Goal: Task Accomplishment & Management: Use online tool/utility

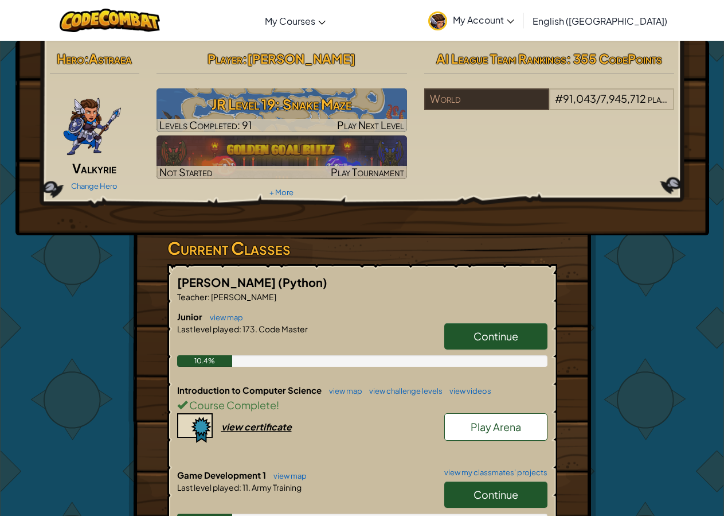
click at [514, 19] on span "My Account" at bounding box center [483, 20] width 61 height 12
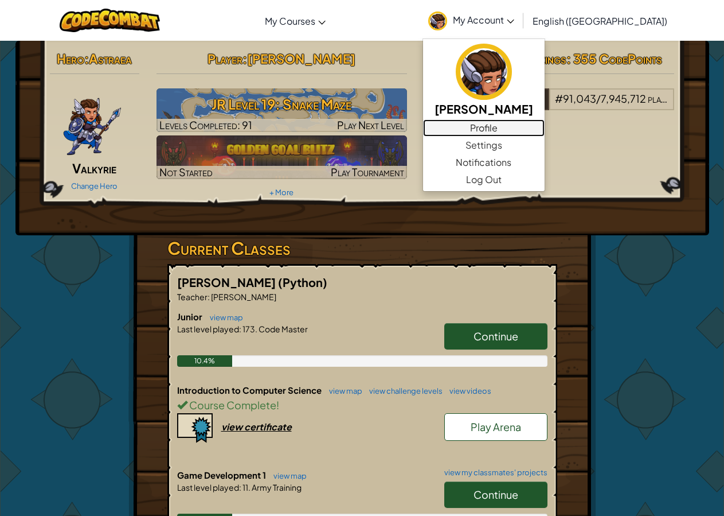
click at [524, 123] on link "Profile" at bounding box center [484, 127] width 122 height 17
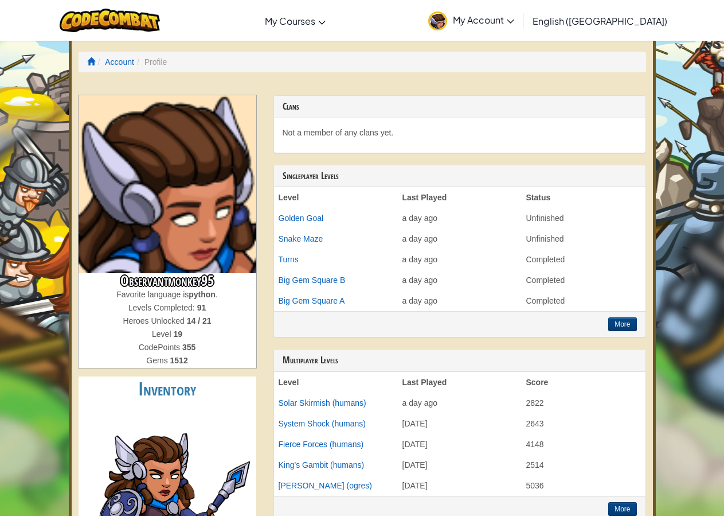
scroll to position [292, 0]
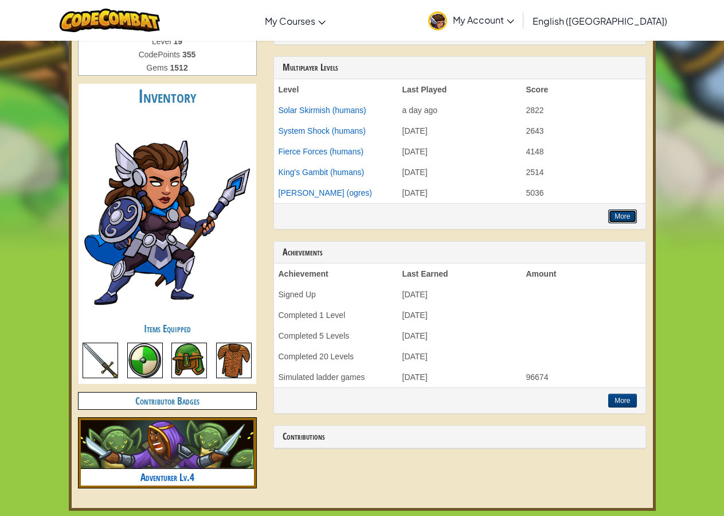
click at [625, 213] on button "More" at bounding box center [623, 216] width 28 height 14
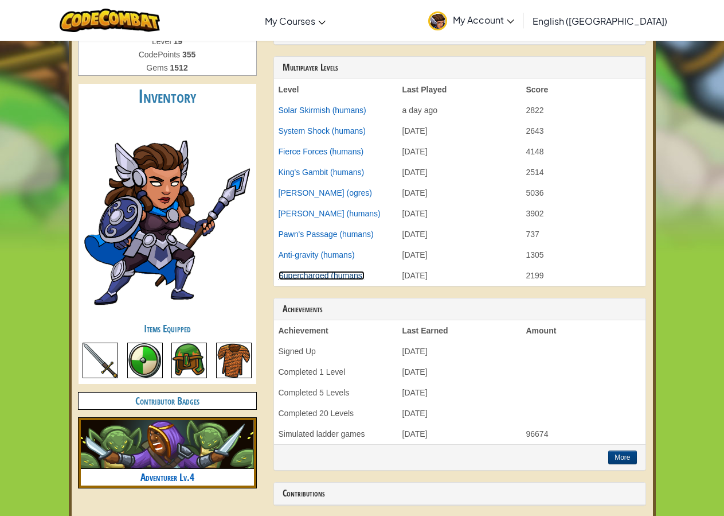
click at [304, 274] on link "Supercharged (humans)" at bounding box center [322, 275] width 87 height 9
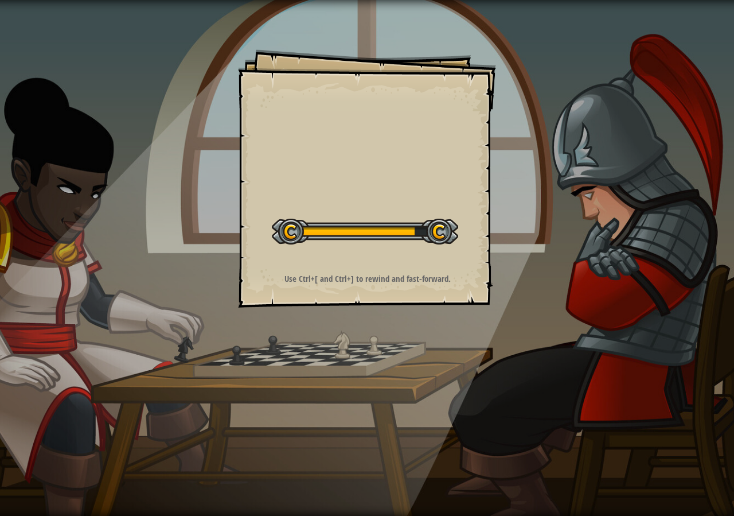
drag, startPoint x: 80, startPoint y: 143, endPoint x: 107, endPoint y: 148, distance: 27.3
click at [81, 143] on div "Goals Start Level Error loading from server. Try refreshing the page. You'll ne…" at bounding box center [367, 258] width 734 height 516
drag, startPoint x: 107, startPoint y: 148, endPoint x: 173, endPoint y: 169, distance: 69.3
click at [122, 152] on div "Goals Start Level Error loading from server. Try refreshing the page. You'll ne…" at bounding box center [367, 258] width 734 height 516
click at [287, 206] on div "Goals Start Level Error loading from server. Try refreshing the page. You'll ne…" at bounding box center [367, 178] width 258 height 258
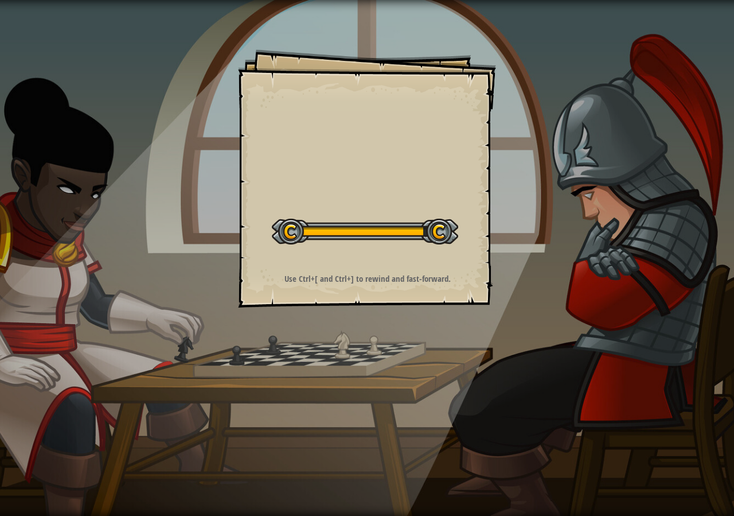
click at [480, 250] on div "Goals Start Level Error loading from server. Try refreshing the page. You'll ne…" at bounding box center [367, 178] width 258 height 258
drag, startPoint x: 480, startPoint y: 250, endPoint x: 469, endPoint y: 251, distance: 10.9
click at [470, 251] on div "Goals Start Level Error loading from server. Try refreshing the page. You'll ne…" at bounding box center [367, 178] width 258 height 258
click at [469, 251] on div "Goals Start Level Error loading from server. Try refreshing the page. You'll ne…" at bounding box center [367, 178] width 258 height 258
click at [467, 251] on div "Goals Start Level Error loading from server. Try refreshing the page. You'll ne…" at bounding box center [367, 178] width 258 height 258
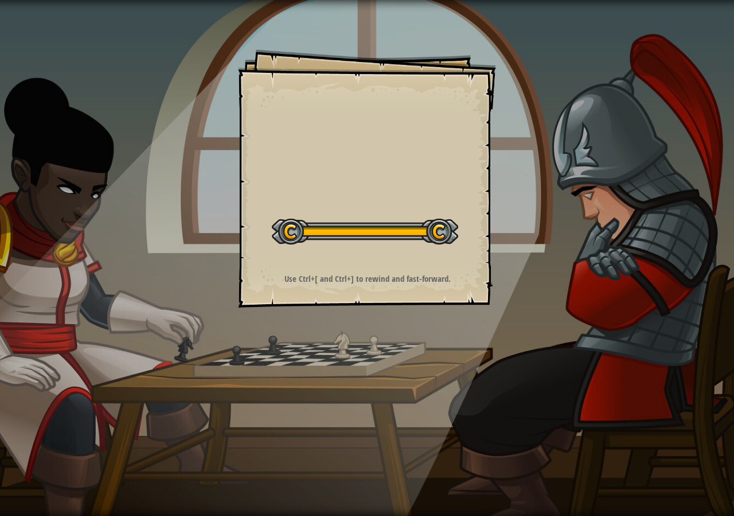
click at [461, 247] on div "Goals Start Level Error loading from server. Try refreshing the page. You'll ne…" at bounding box center [367, 178] width 258 height 258
click at [443, 241] on div at bounding box center [365, 232] width 186 height 26
click at [418, 240] on div at bounding box center [365, 232] width 186 height 26
click at [417, 251] on div "Start Level" at bounding box center [365, 230] width 186 height 46
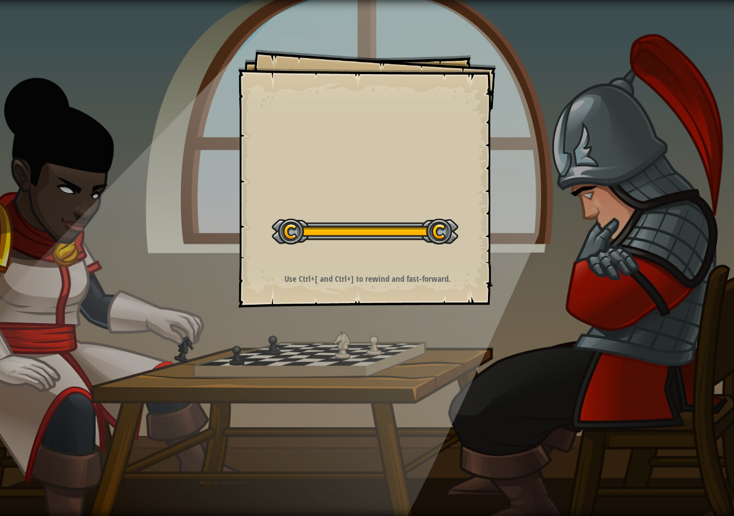
click at [417, 251] on div "Start Level" at bounding box center [365, 230] width 186 height 46
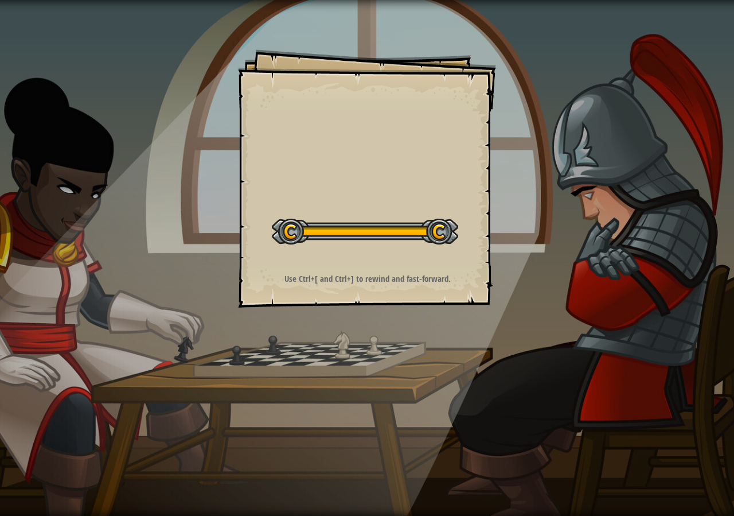
click at [417, 251] on div "Start Level" at bounding box center [365, 230] width 186 height 46
click at [419, 250] on div "Goals Start Level Error loading from server. Try refreshing the page. You'll ne…" at bounding box center [367, 258] width 734 height 516
click at [420, 250] on div "Running No New Code to Rank Rank My Game! Submitting... Submitted for Ranking F…" at bounding box center [572, 255] width 323 height 510
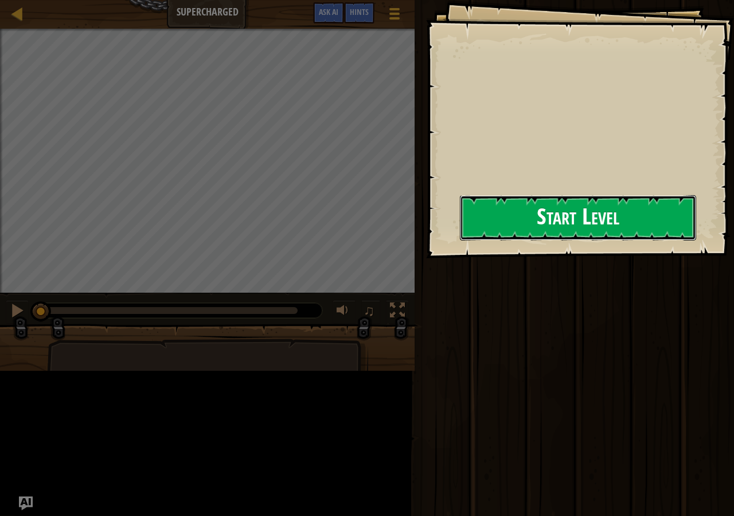
click at [534, 235] on button "Start Level" at bounding box center [578, 217] width 236 height 45
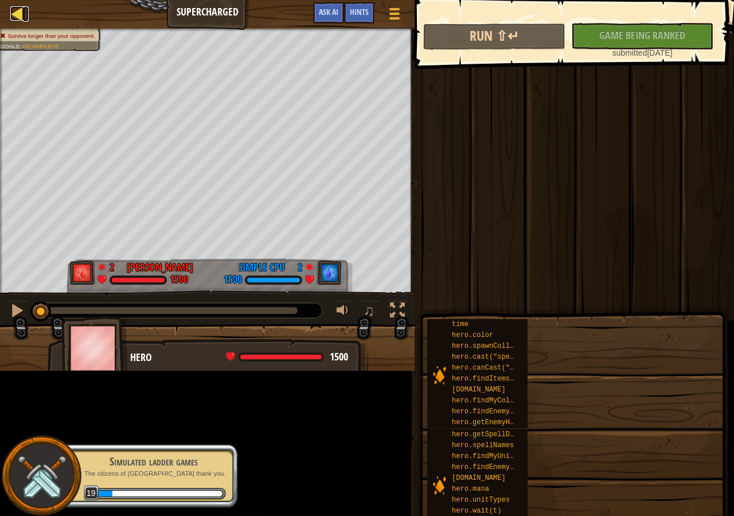
click at [19, 16] on div at bounding box center [17, 13] width 14 height 14
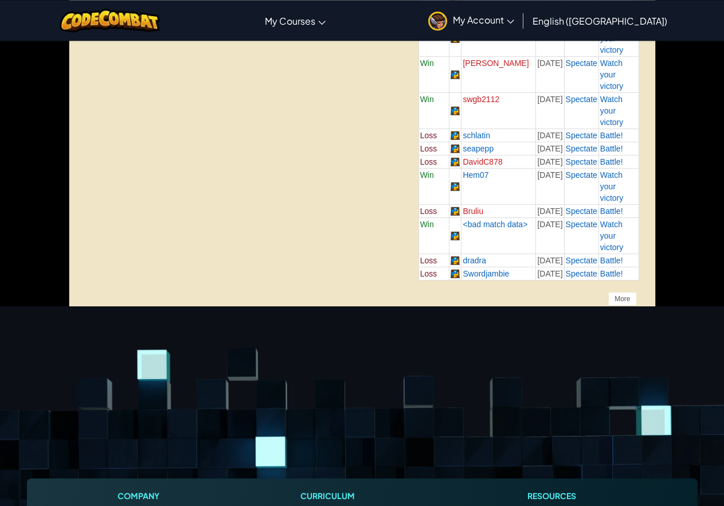
scroll to position [2515, 0]
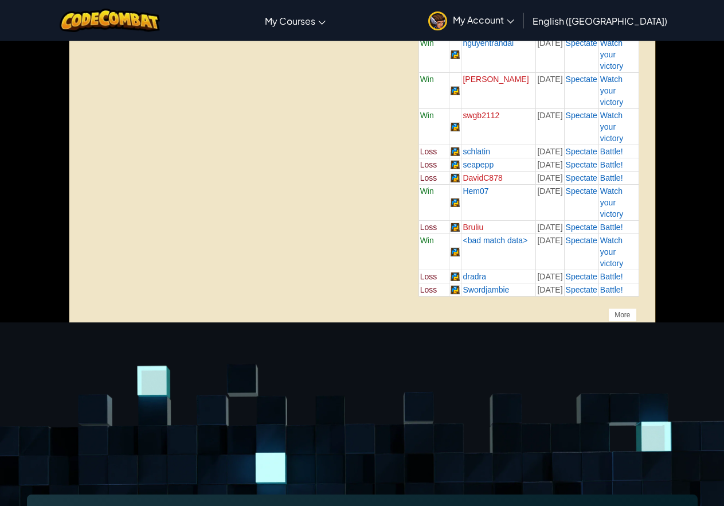
drag, startPoint x: 352, startPoint y: 373, endPoint x: 353, endPoint y: 359, distance: 14.4
drag, startPoint x: 353, startPoint y: 359, endPoint x: 334, endPoint y: 369, distance: 21.1
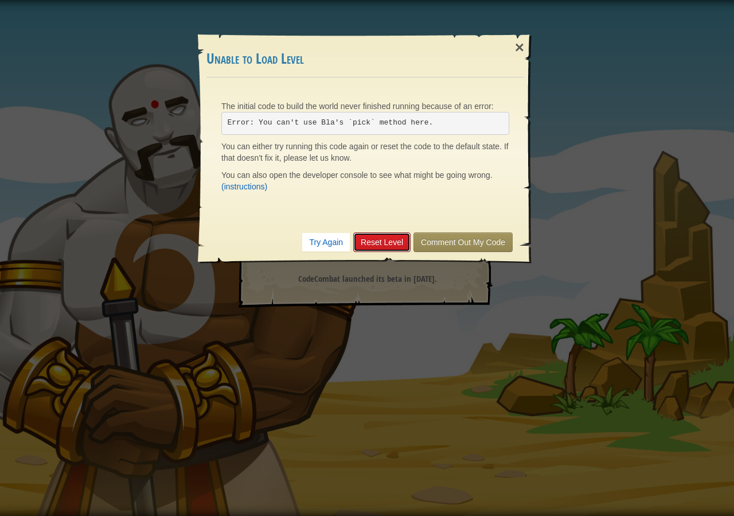
click at [368, 239] on link "Reset Level" at bounding box center [381, 241] width 57 height 19
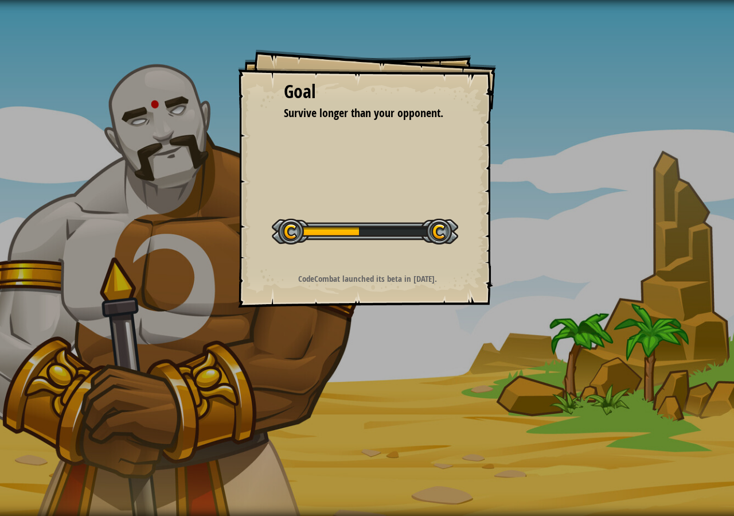
click at [368, 239] on div at bounding box center [365, 232] width 186 height 26
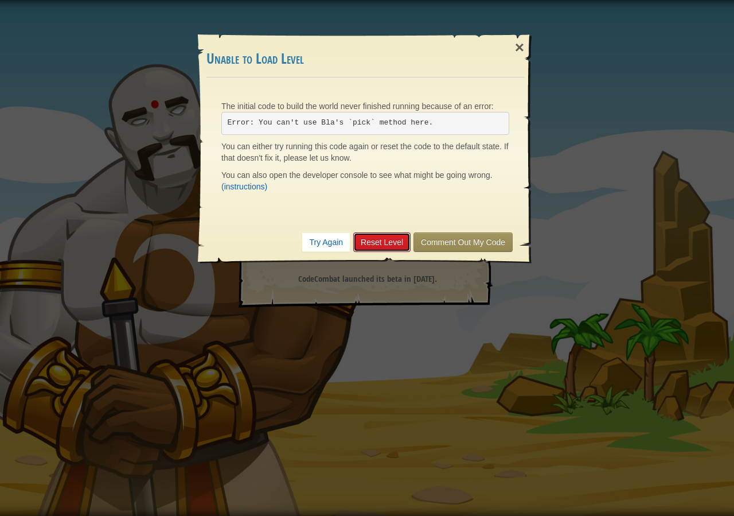
click at [367, 239] on link "Reset Level" at bounding box center [381, 241] width 57 height 19
click at [513, 44] on div "×" at bounding box center [519, 47] width 26 height 33
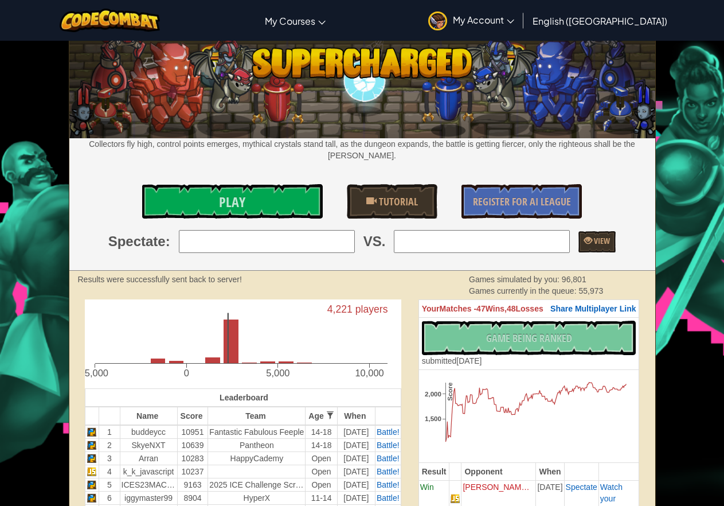
click at [261, 230] on input "search" at bounding box center [267, 241] width 176 height 23
type input "3: Arran"
click at [405, 241] on input "search" at bounding box center [482, 241] width 176 height 23
type input "8: lisaamanda10122TestStudent"
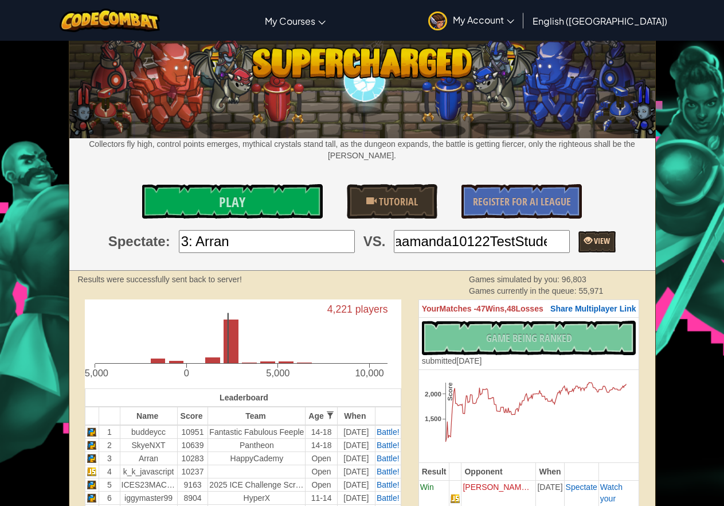
click at [595, 235] on span "View" at bounding box center [601, 240] width 18 height 11
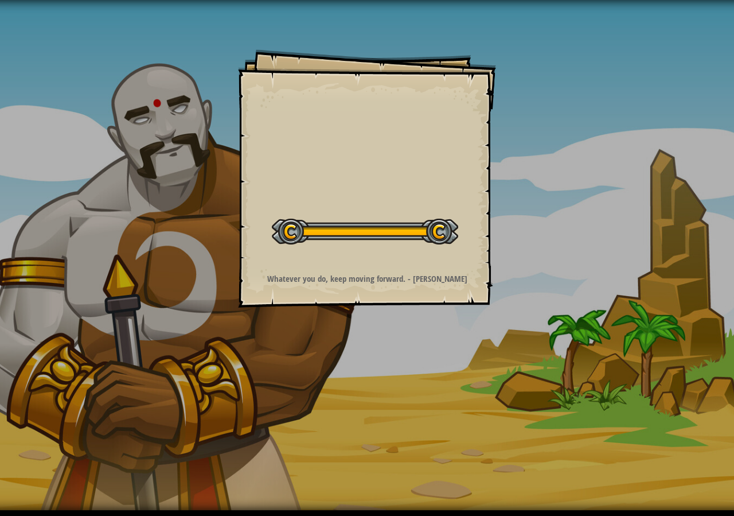
click at [567, 203] on div "Goals Start Level Error loading from server. Try refreshing the page. You'll ne…" at bounding box center [367, 255] width 734 height 510
click at [93, 383] on div "Goals Start Level Error loading from server. Try refreshing the page. You'll ne…" at bounding box center [367, 255] width 734 height 510
click at [103, 350] on div "Goals Start Level Error loading from server. Try refreshing the page. You'll ne…" at bounding box center [367, 255] width 734 height 510
click at [106, 350] on div "Goals Start Level Error loading from server. Try refreshing the page. You'll ne…" at bounding box center [367, 255] width 734 height 510
click at [188, 341] on body "Goals Start Level Error loading from server. Try refreshing the page. You'll ne…" at bounding box center [367, 255] width 734 height 510
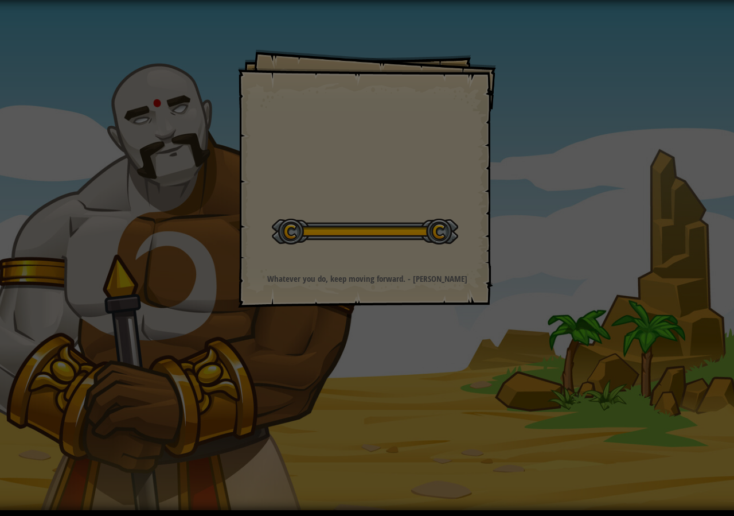
click at [214, 326] on div "× Unable to Load Level The initial code to build the world never finished runni…" at bounding box center [367, 258] width 734 height 516
click at [249, 305] on div "× Unable to Load Level The initial code to build the world never finished runni…" at bounding box center [367, 258] width 734 height 516
click at [303, 279] on div at bounding box center [367, 258] width 734 height 516
click at [303, 279] on strong "Whatever you do, keep moving forward. - [PERSON_NAME]" at bounding box center [367, 278] width 200 height 12
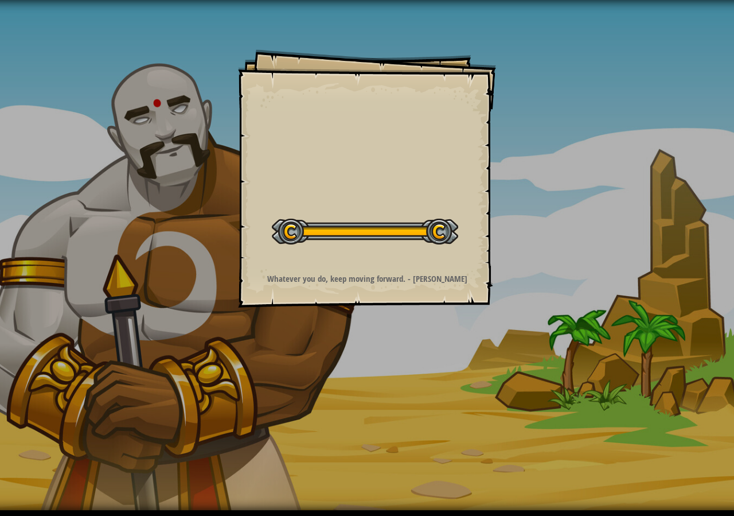
drag, startPoint x: 303, startPoint y: 279, endPoint x: 303, endPoint y: 327, distance: 48.7
click at [302, 286] on div "Goals Start Level Error loading from server. Try refreshing the page. You'll ne…" at bounding box center [367, 178] width 258 height 258
click at [302, 311] on div "Goals Start Level Error loading from server. Try refreshing the page. You'll ne…" at bounding box center [367, 255] width 734 height 510
click at [303, 327] on div "Goals Start Level Error loading from server. Try refreshing the page. You'll ne…" at bounding box center [367, 255] width 734 height 510
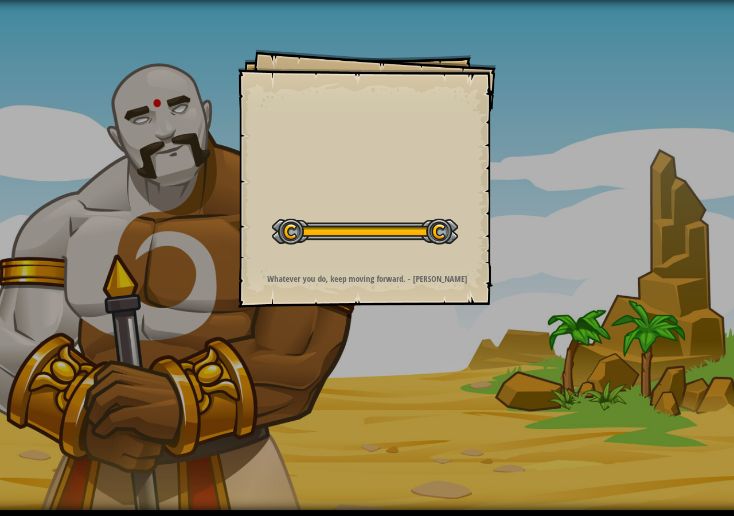
click at [304, 327] on div "Goals Start Level Error loading from server. Try refreshing the page. You'll ne…" at bounding box center [367, 255] width 734 height 510
click at [304, 328] on div "Goals Start Level Error loading from server. Try refreshing the page. You'll ne…" at bounding box center [367, 255] width 734 height 510
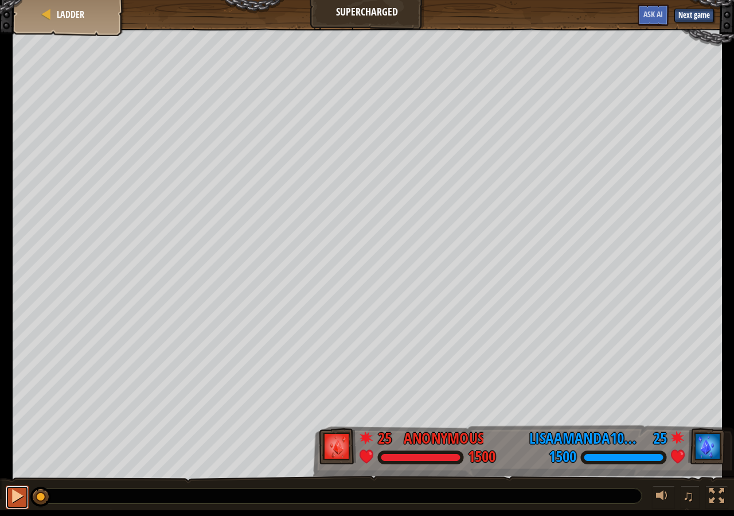
click at [21, 503] on div at bounding box center [17, 495] width 15 height 15
click at [695, 17] on button "Next game" at bounding box center [694, 16] width 40 height 14
click at [10, 495] on div at bounding box center [17, 495] width 15 height 15
drag, startPoint x: 42, startPoint y: 501, endPoint x: 71, endPoint y: 502, distance: 28.7
click at [71, 502] on div at bounding box center [338, 495] width 607 height 15
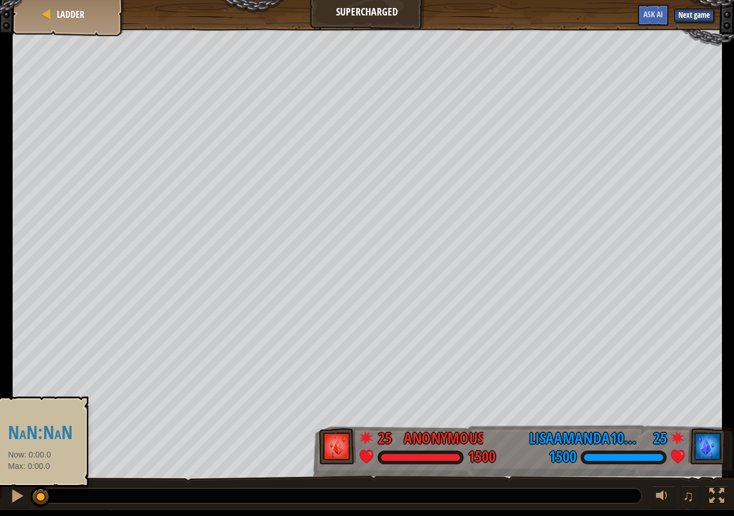
click at [41, 488] on div at bounding box center [40, 496] width 21 height 21
click at [41, 488] on div at bounding box center [40, 493] width 21 height 21
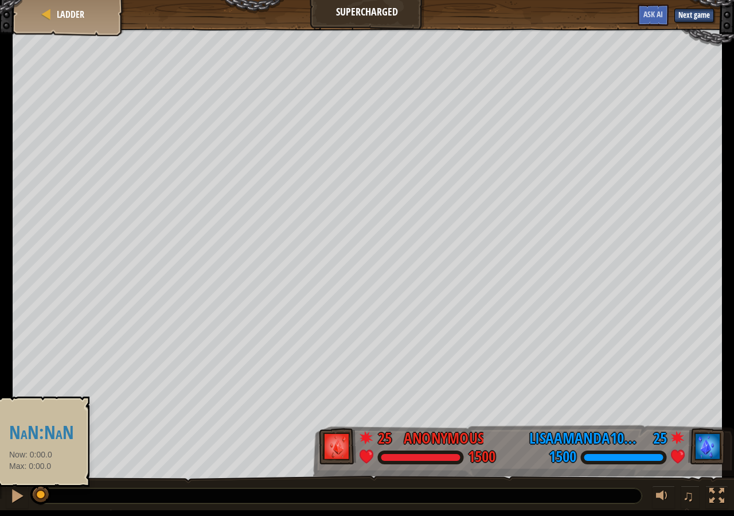
click at [42, 488] on div at bounding box center [40, 494] width 21 height 21
click at [44, 489] on div at bounding box center [40, 489] width 21 height 21
click at [46, 489] on div at bounding box center [40, 489] width 21 height 21
click at [46, 489] on div at bounding box center [40, 493] width 21 height 21
drag, startPoint x: 46, startPoint y: 489, endPoint x: 75, endPoint y: 454, distance: 45.6
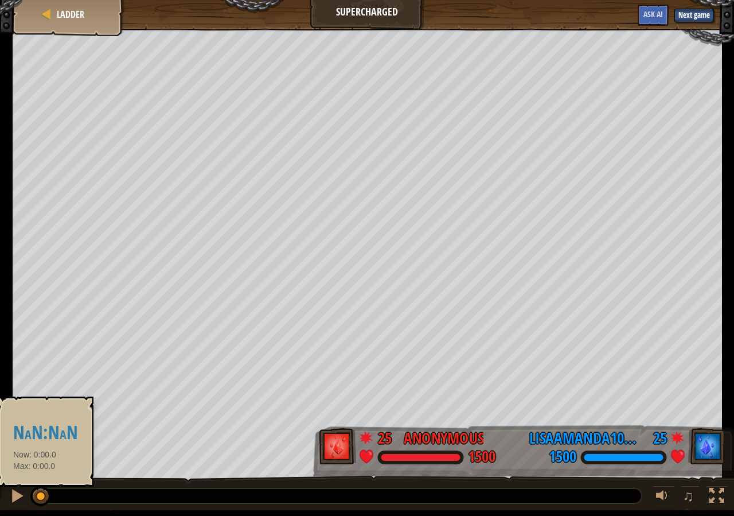
click at [46, 489] on div at bounding box center [40, 496] width 21 height 21
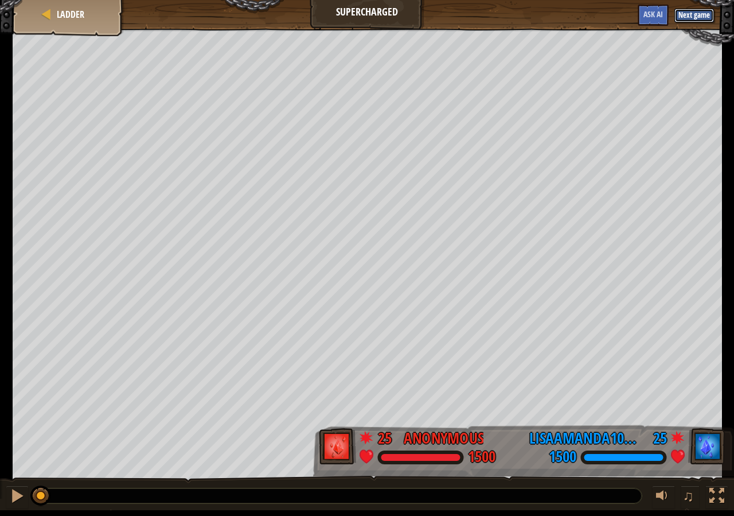
click at [695, 9] on button "Next game" at bounding box center [694, 16] width 40 height 14
click at [694, 9] on button "Next game" at bounding box center [694, 16] width 40 height 14
click at [693, 11] on button "Next game" at bounding box center [694, 16] width 40 height 14
drag, startPoint x: 693, startPoint y: 11, endPoint x: 688, endPoint y: 17, distance: 7.3
click at [691, 14] on button "Next game" at bounding box center [694, 16] width 40 height 14
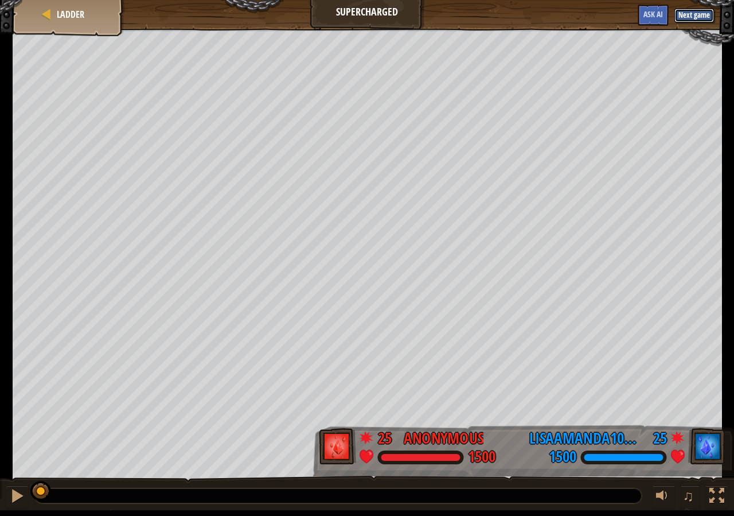
click at [688, 17] on button "Next game" at bounding box center [694, 16] width 40 height 14
drag, startPoint x: 38, startPoint y: 494, endPoint x: 44, endPoint y: 487, distance: 8.5
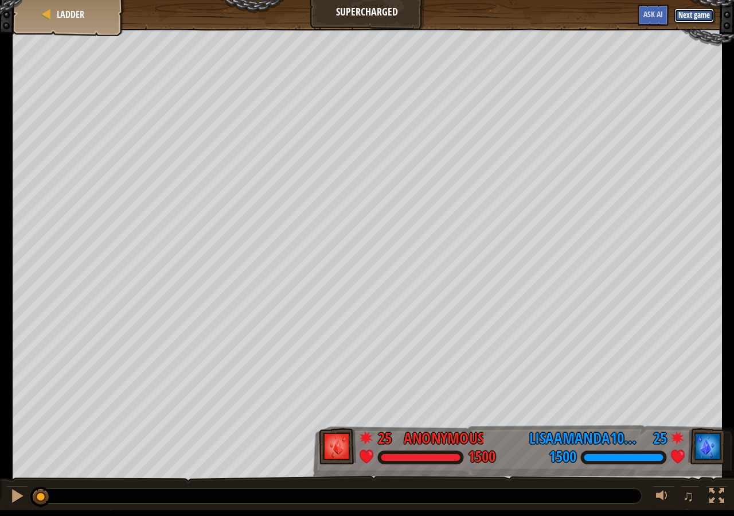
click at [44, 487] on div at bounding box center [40, 496] width 21 height 21
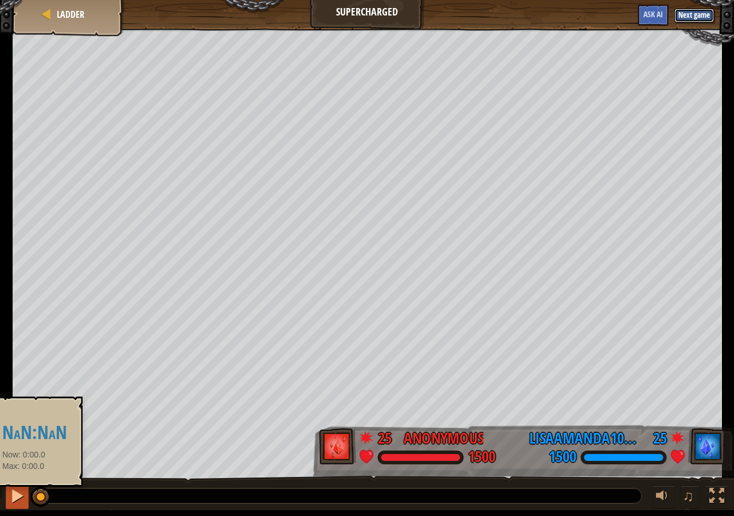
drag, startPoint x: 42, startPoint y: 490, endPoint x: 22, endPoint y: 499, distance: 21.8
click at [23, 499] on div "♫" at bounding box center [367, 492] width 734 height 34
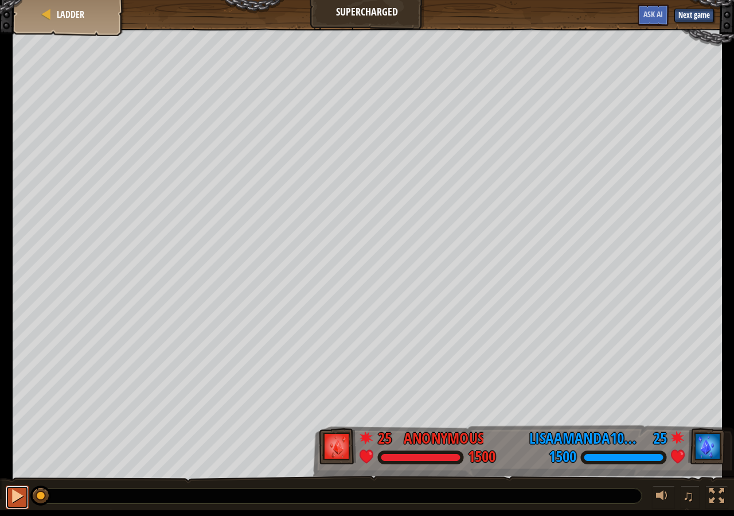
click at [20, 500] on div at bounding box center [17, 495] width 15 height 15
click at [63, 21] on div "Ladder" at bounding box center [69, 14] width 92 height 29
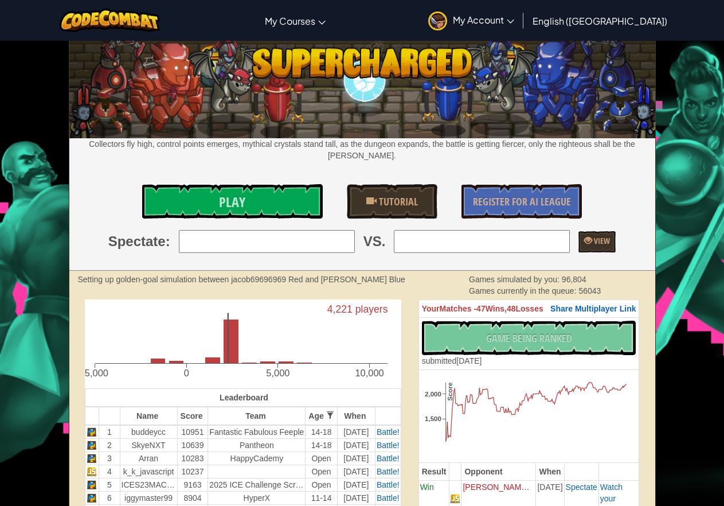
click at [292, 233] on input "search" at bounding box center [267, 241] width 176 height 23
type input "i"
type input "o"
click at [325, 346] on icon "4,221 players -5,000 0 5,000 10,000" at bounding box center [243, 341] width 317 height 84
click at [240, 219] on div "Collectors fly high, control points emerges, mythical crystals stand tall, as t…" at bounding box center [362, 155] width 586 height 229
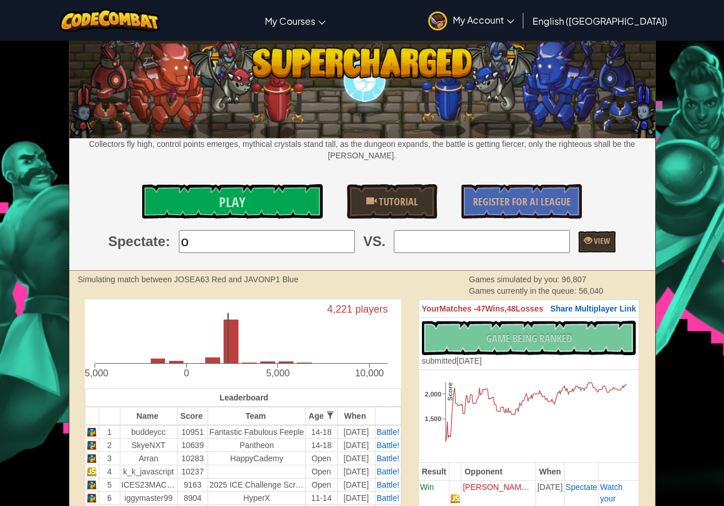
click at [237, 230] on input "o" at bounding box center [267, 241] width 176 height 23
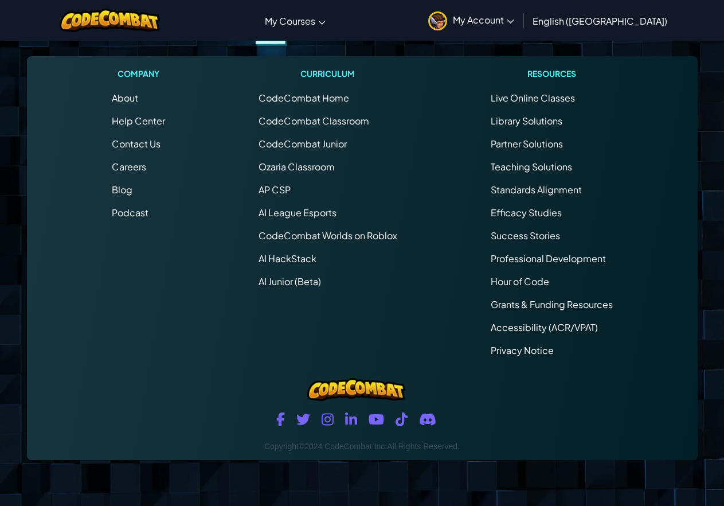
scroll to position [2866, 0]
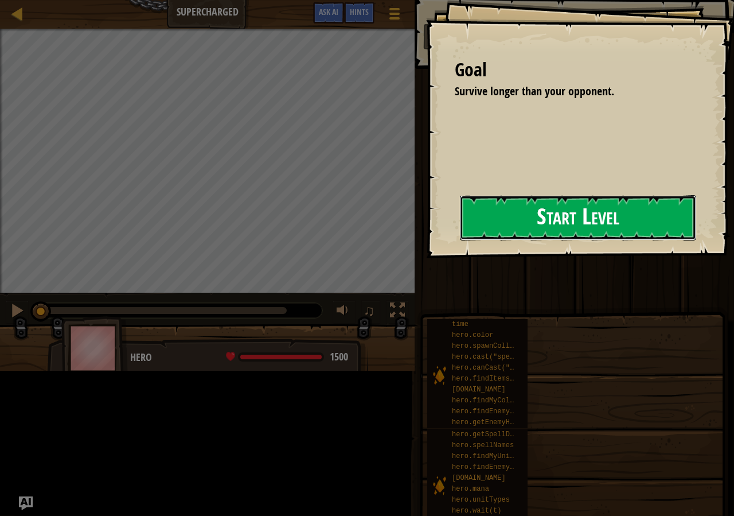
click at [588, 223] on button "Start Level" at bounding box center [578, 217] width 236 height 45
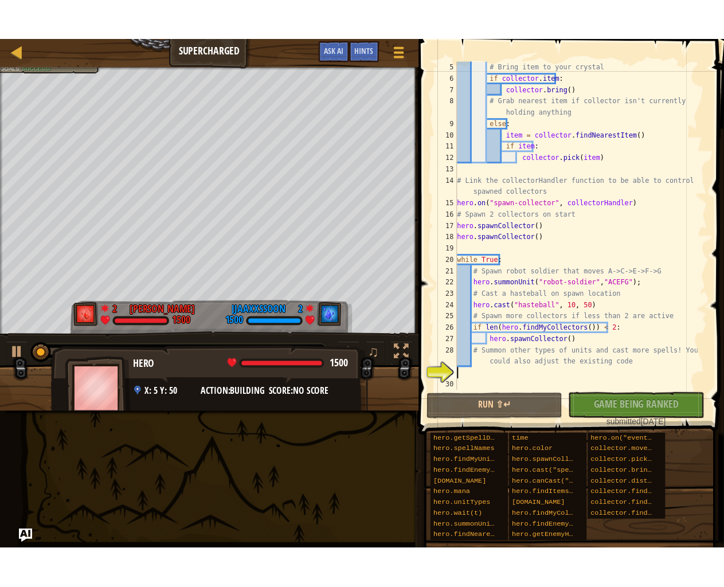
scroll to position [46, 0]
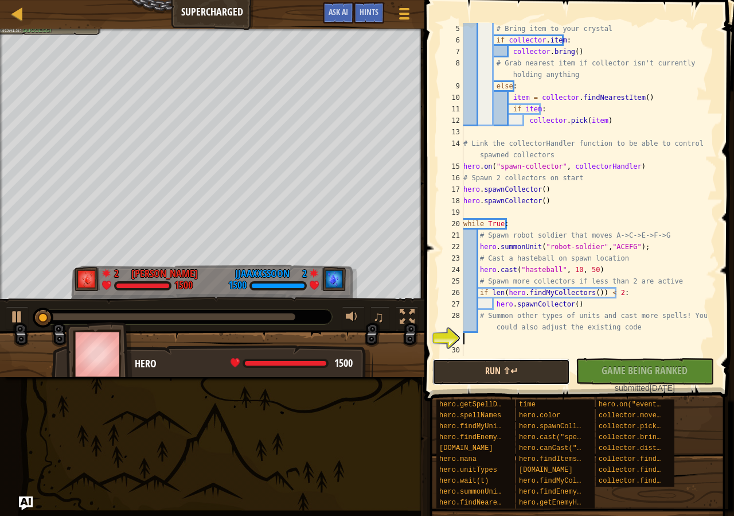
click at [504, 376] on button "Run ⇧↵" at bounding box center [501, 371] width 138 height 26
drag, startPoint x: 54, startPoint y: 319, endPoint x: 1, endPoint y: 343, distance: 57.8
click at [1, 343] on div "Survive longer than your opponent. Goals : Success! 2 [PERSON_NAME] 1500 2 jjaa…" at bounding box center [367, 203] width 734 height 348
click at [411, 314] on div at bounding box center [407, 316] width 15 height 15
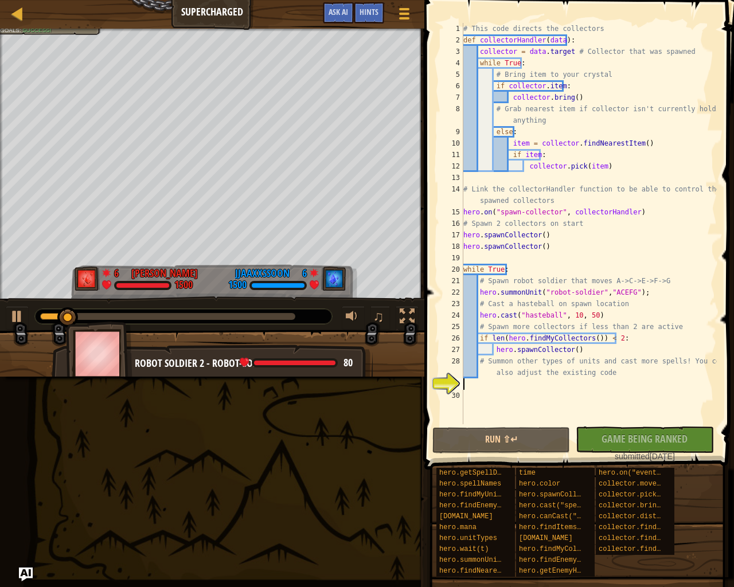
click at [0, 242] on div "Survive longer than your opponent. Goals : Success!" at bounding box center [212, 164] width 424 height 271
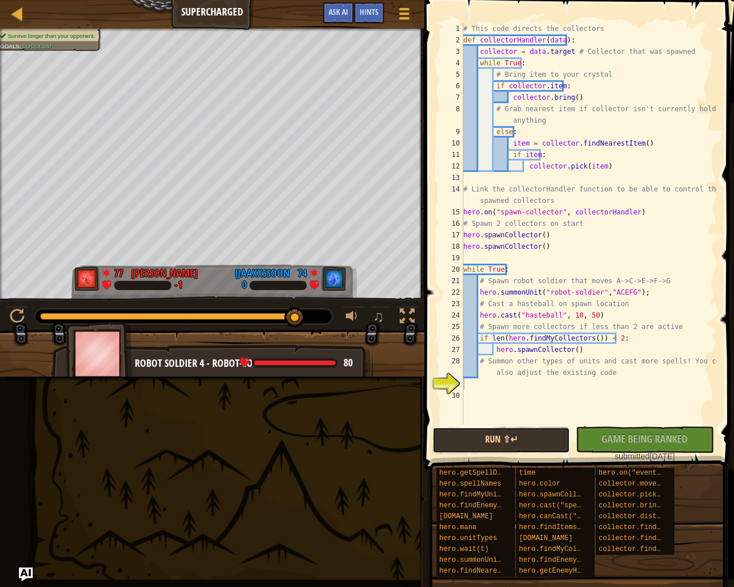
click at [540, 439] on button "Run ⇧↵" at bounding box center [501, 440] width 138 height 26
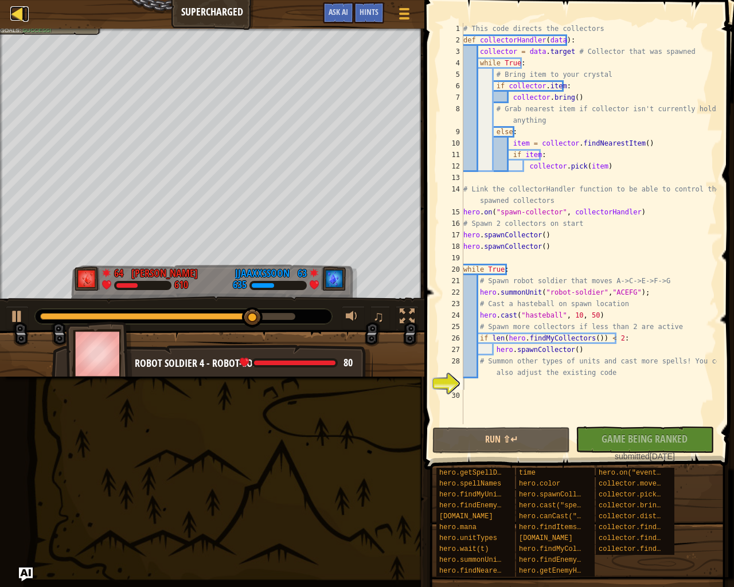
click at [21, 10] on div at bounding box center [17, 13] width 14 height 14
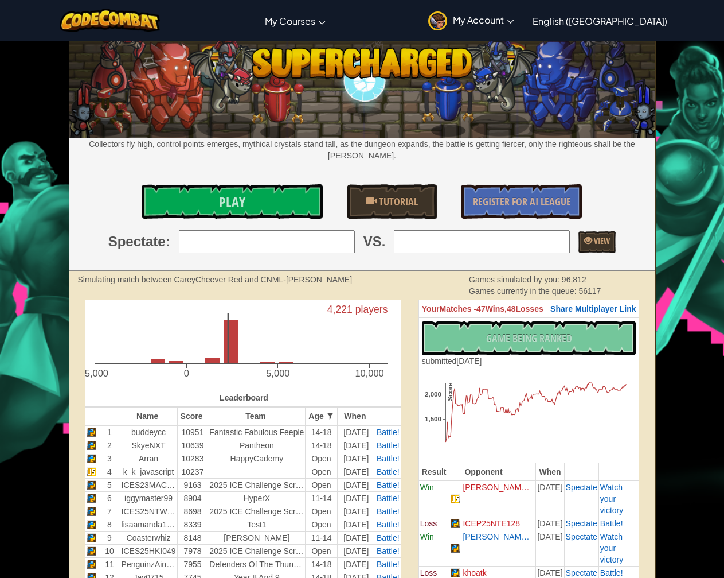
click at [514, 16] on span "My Account" at bounding box center [483, 20] width 61 height 12
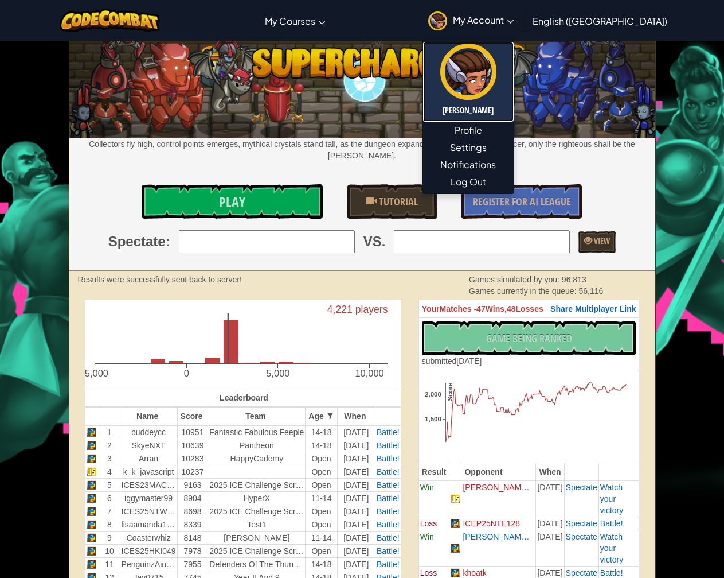
click at [514, 103] on link "[PERSON_NAME]" at bounding box center [468, 82] width 91 height 80
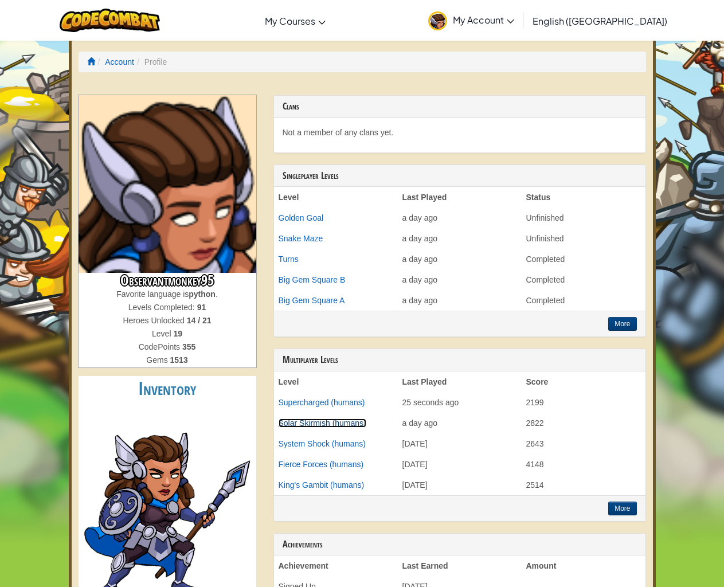
click at [317, 425] on link "Solar Skirmish (humans)" at bounding box center [323, 423] width 88 height 9
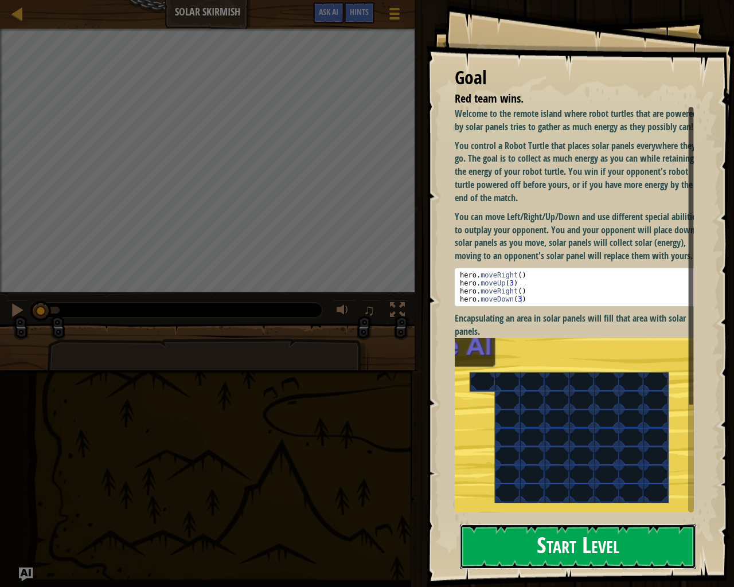
click at [577, 267] on div "Goal Red team wins. Welcome to the remote island where robot turtles that are p…" at bounding box center [580, 293] width 308 height 587
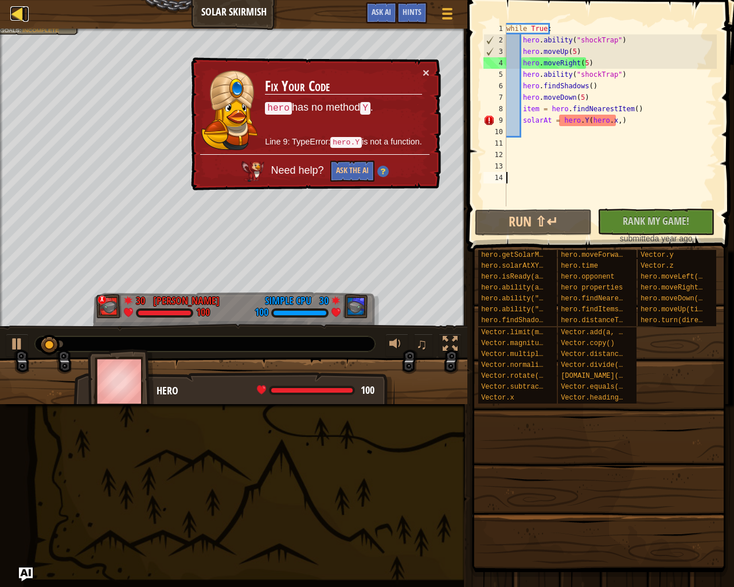
click at [15, 14] on div at bounding box center [17, 13] width 14 height 14
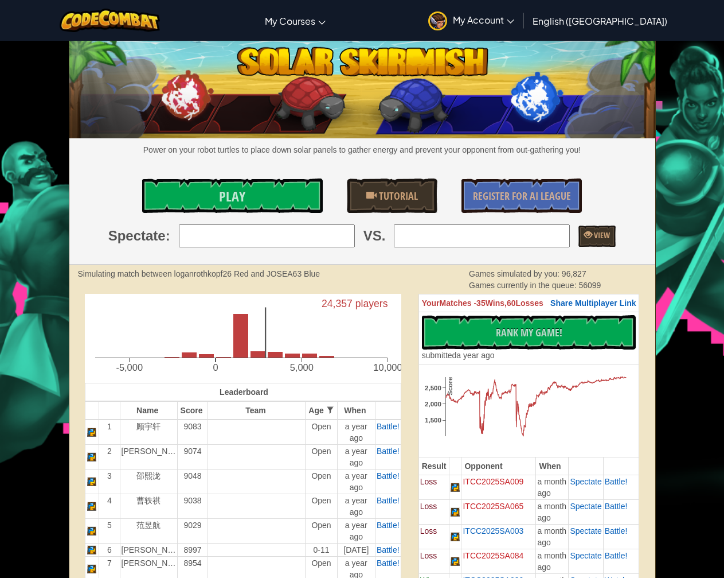
click at [247, 233] on input "search" at bounding box center [267, 235] width 176 height 23
click at [514, 14] on span "My Account" at bounding box center [483, 20] width 61 height 12
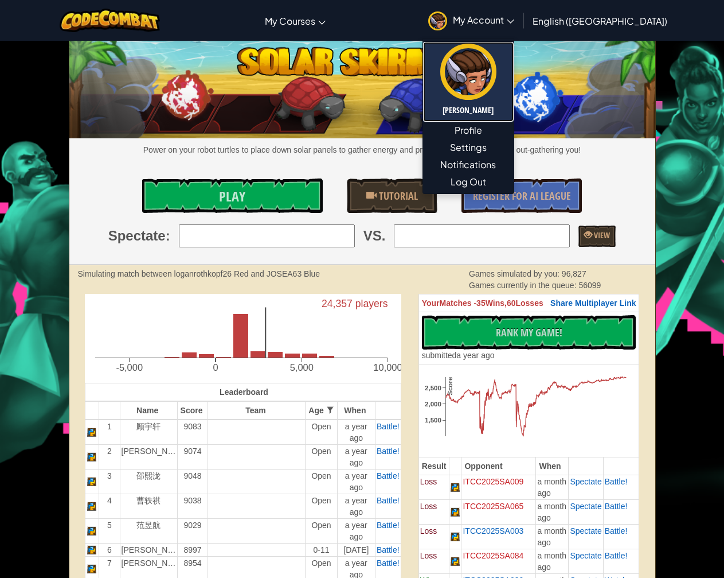
click at [497, 89] on img at bounding box center [468, 72] width 56 height 56
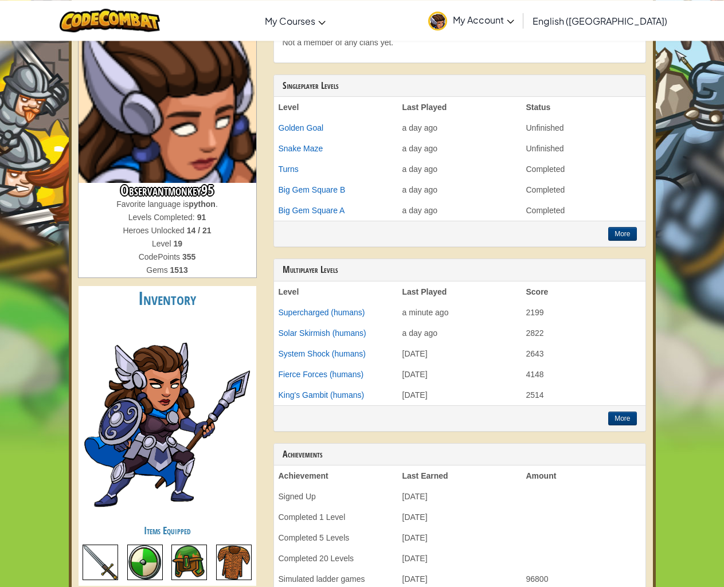
scroll to position [117, 0]
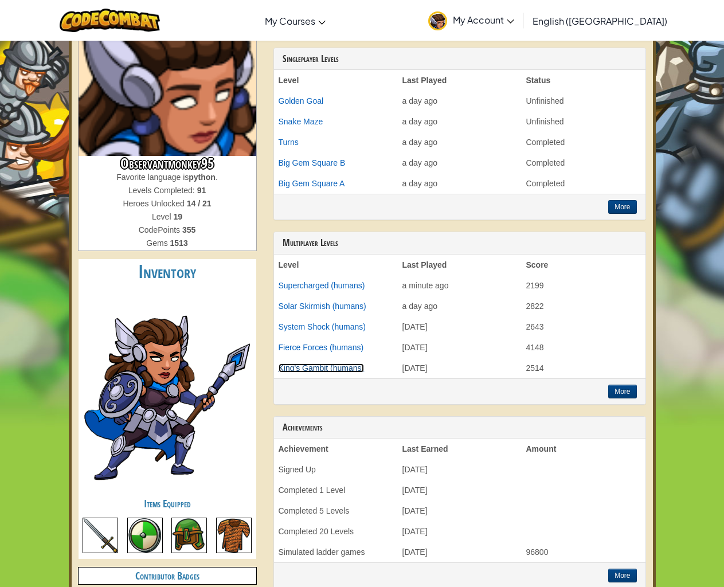
click at [333, 369] on link "King's Gambit (humans)" at bounding box center [322, 368] width 86 height 9
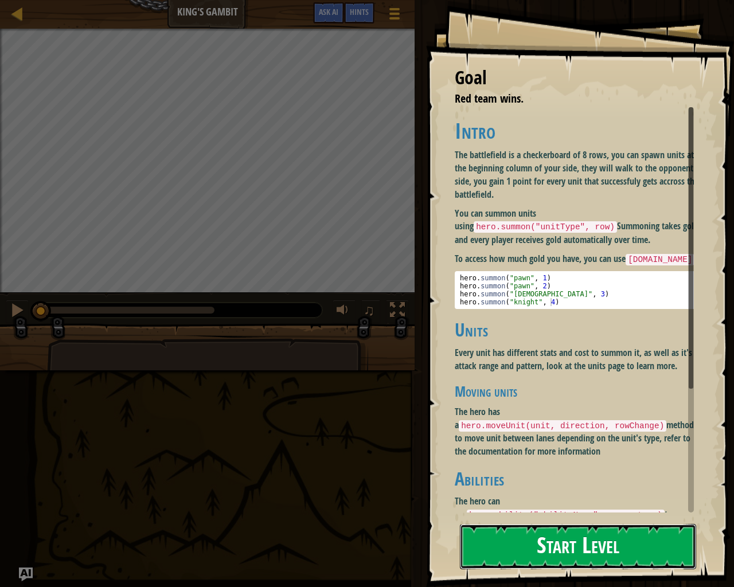
click at [532, 515] on button "Start Level" at bounding box center [578, 546] width 236 height 45
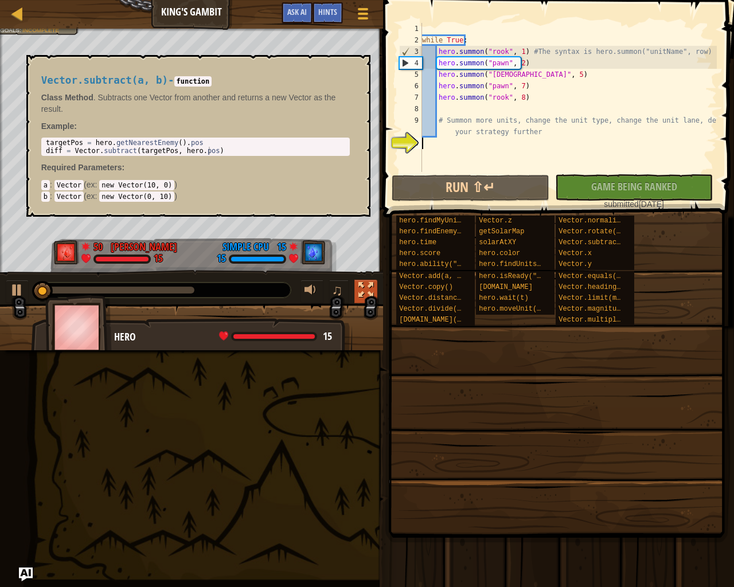
click at [363, 295] on div at bounding box center [365, 290] width 15 height 15
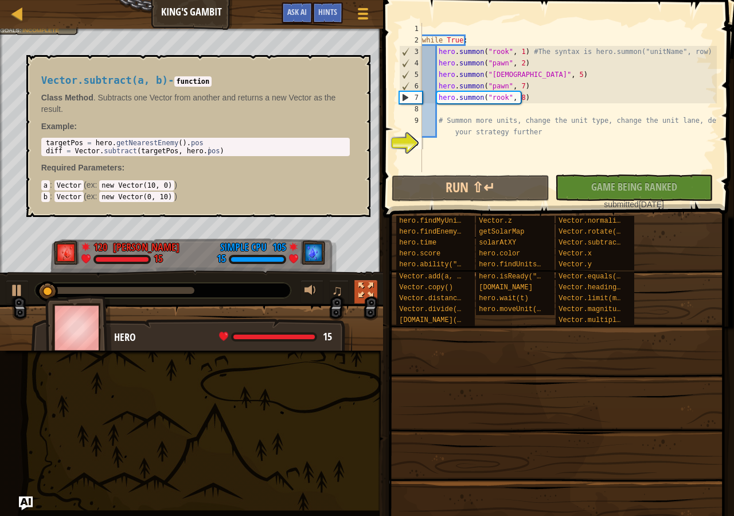
click at [363, 290] on div at bounding box center [365, 290] width 15 height 15
click at [293, 61] on div "Vector.subtract(a, b) - function Class Method . Subtracts one Vector from anoth…" at bounding box center [198, 136] width 344 height 162
type textarea "diff = Vector.subtract(targetPos, hero.pos)"
drag, startPoint x: 120, startPoint y: 157, endPoint x: 276, endPoint y: 172, distance: 157.3
click at [225, 155] on div "targetPos = hero . getNearestEnemy ( ) . pos diff = Vector . subtract ( targetP…" at bounding box center [196, 147] width 304 height 16
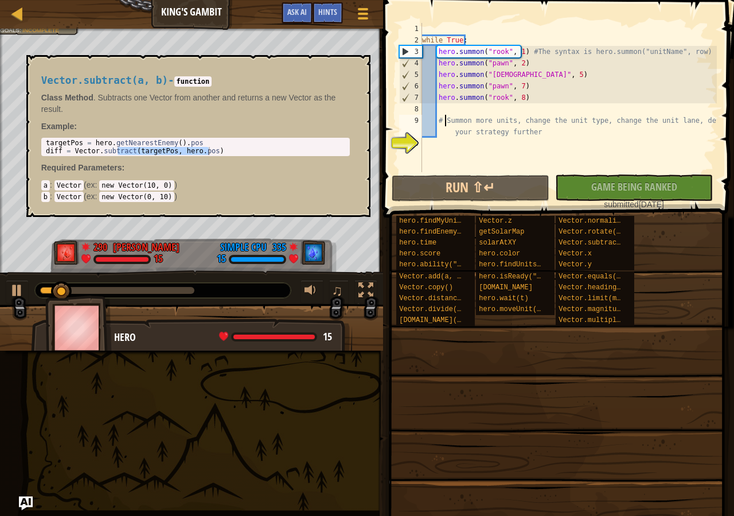
type textarea "# Summon more units, change the unit type, change the unit lane, develop your s…"
click at [445, 118] on div "while True : hero . summon ( "rook" , 1 ) #The syntax is hero.summon("unitName"…" at bounding box center [568, 109] width 297 height 172
click at [454, 161] on div "while True : hero . summon ( "rook" , 1 ) #The syntax is hero.summon("unitName"…" at bounding box center [568, 109] width 297 height 172
click at [437, 188] on button "Run ⇧↵" at bounding box center [471, 188] width 158 height 26
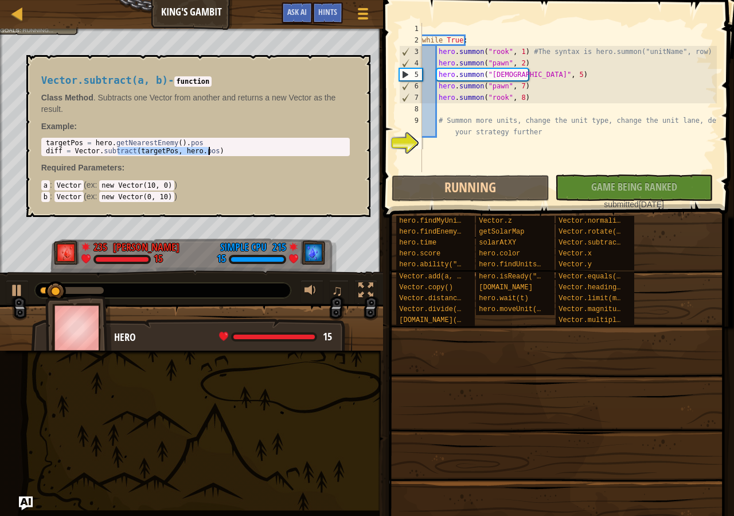
click at [221, 151] on div "targetPos = hero . getNearestEnemy ( ) . pos diff = Vector . subtract ( targetP…" at bounding box center [196, 147] width 304 height 16
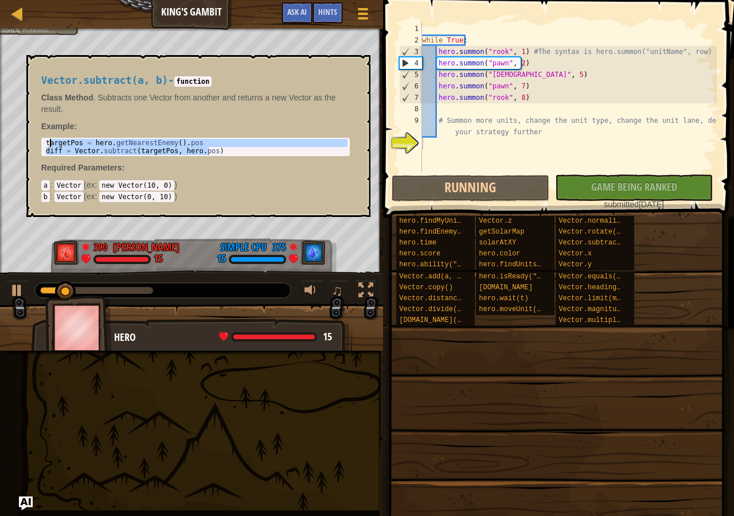
drag, startPoint x: 223, startPoint y: 152, endPoint x: 5, endPoint y: 147, distance: 217.4
click at [44, 147] on div "targetPos = hero . getNearestEnemy ( ) . pos diff = Vector . subtract ( targetP…" at bounding box center [196, 147] width 304 height 16
type textarea "targetPos = hero.getNearestEnemy().pos diff = Vector.subtract(targetPos, hero.p…"
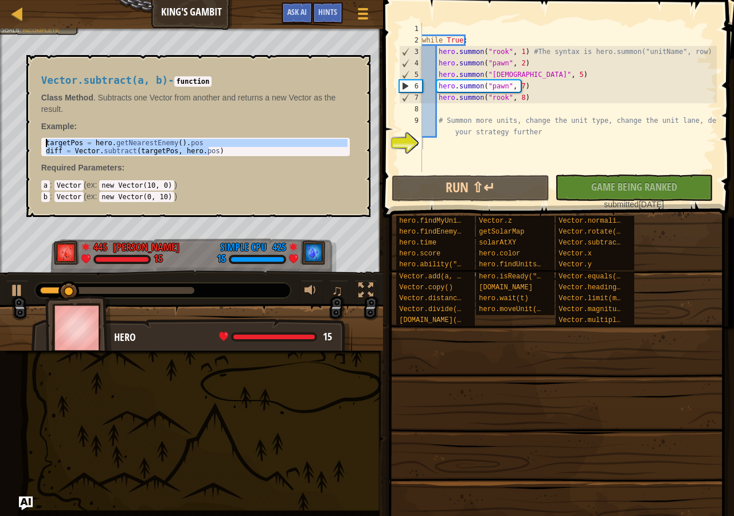
click at [112, 109] on p "Class Method . Subtracts one Vector from another and returns a new Vector as th…" at bounding box center [195, 103] width 309 height 23
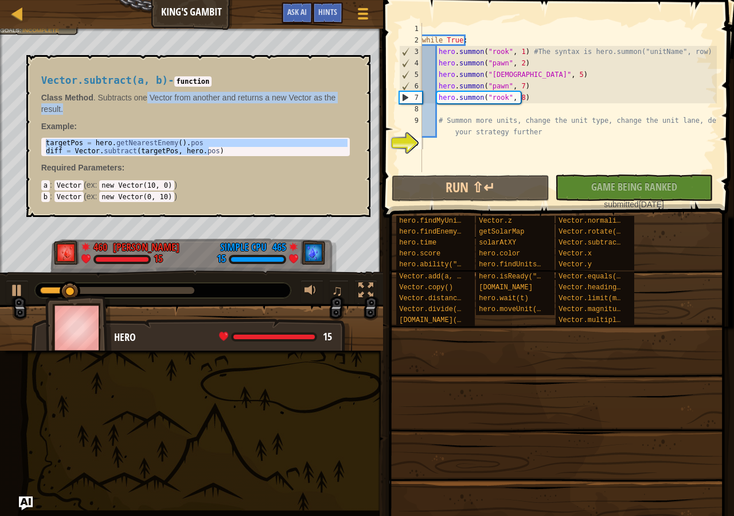
drag, startPoint x: 146, startPoint y: 100, endPoint x: 188, endPoint y: 119, distance: 45.7
click at [188, 119] on div "Vector.subtract(a, b) - function Class Method . Subtracts one Vector from anoth…" at bounding box center [195, 135] width 325 height 143
drag, startPoint x: 188, startPoint y: 119, endPoint x: 241, endPoint y: 124, distance: 54.2
click at [241, 124] on div "Vector.subtract(a, b) - function Class Method . Subtracts one Vector from anoth…" at bounding box center [195, 135] width 325 height 143
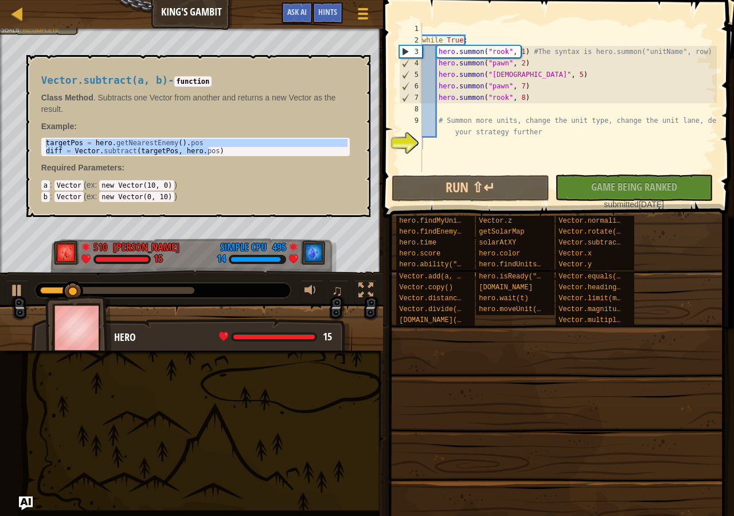
click at [353, 292] on div "♫" at bounding box center [336, 292] width 83 height 24
click at [364, 290] on div at bounding box center [365, 290] width 15 height 15
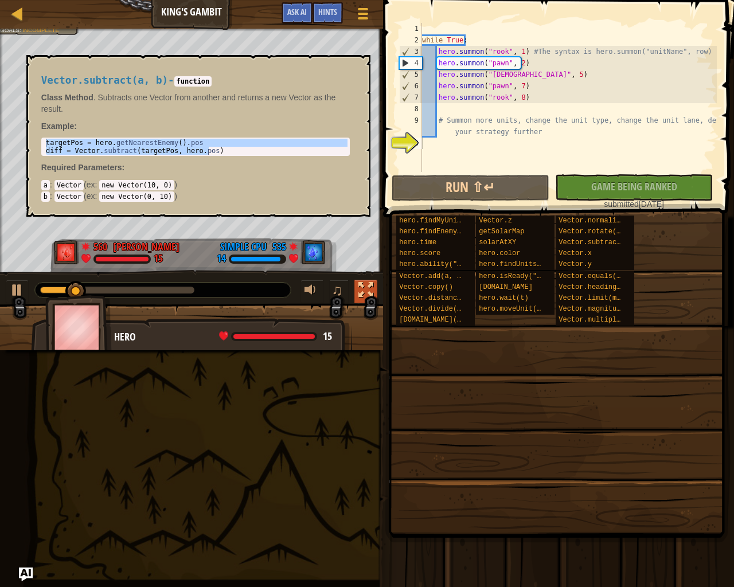
click at [366, 291] on div at bounding box center [365, 290] width 15 height 15
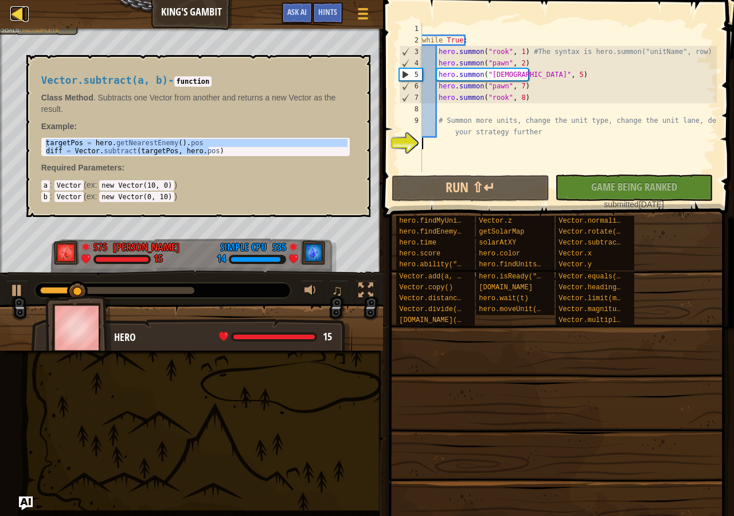
click at [17, 14] on div at bounding box center [17, 13] width 14 height 14
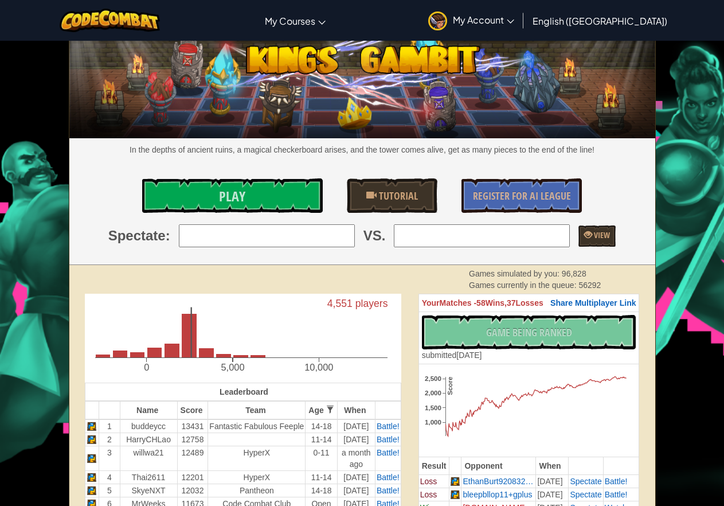
click at [279, 225] on input "search" at bounding box center [267, 235] width 176 height 23
type input "1: buddeycc"
click at [444, 232] on input "search" at bounding box center [482, 235] width 176 height 23
type input "1: buddeycc"
click at [593, 239] on span "View" at bounding box center [601, 234] width 18 height 11
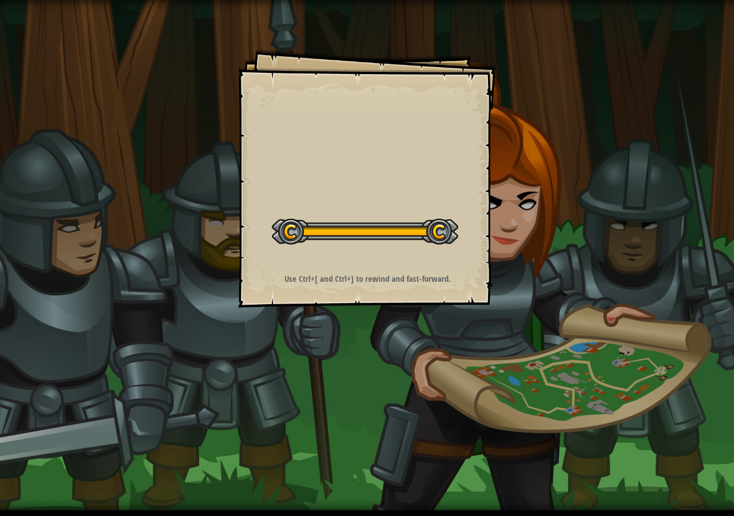
click at [477, 162] on div "Goals Start Level Error loading from server. Try refreshing the page. You'll ne…" at bounding box center [367, 178] width 258 height 258
click at [453, 220] on div "Goals Start Level Error loading from server. Try refreshing the page. You'll ne…" at bounding box center [367, 178] width 258 height 258
click at [433, 414] on div "Goals Start Level Error loading from server. Try refreshing the page. You'll ne…" at bounding box center [367, 255] width 734 height 510
drag, startPoint x: 424, startPoint y: 335, endPoint x: 423, endPoint y: 264, distance: 71.1
click at [425, 317] on div "Goals Start Level Error loading from server. Try refreshing the page. You'll ne…" at bounding box center [367, 255] width 734 height 510
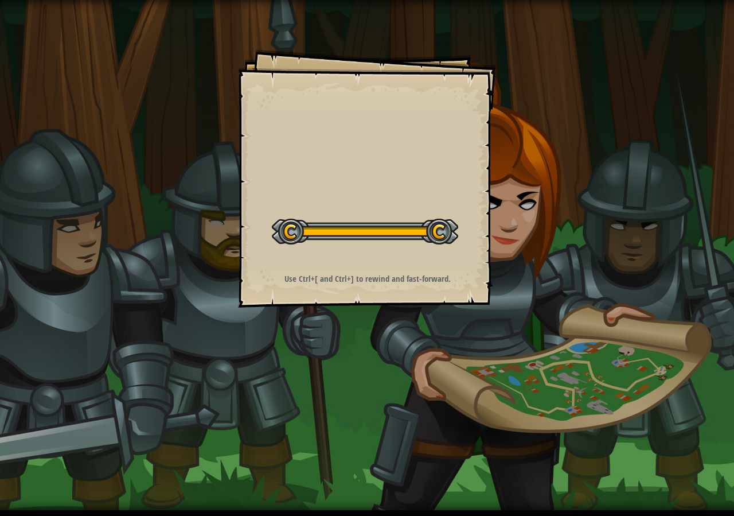
click at [421, 294] on div "Goals Start Level Error loading from server. Try refreshing the page. You'll ne…" at bounding box center [367, 178] width 258 height 258
click at [421, 290] on div "Goals Start Level Error loading from server. Try refreshing the page. You'll ne…" at bounding box center [367, 178] width 258 height 258
click at [423, 264] on div "Goals Start Level Error loading from server. Try refreshing the page. You'll ne…" at bounding box center [367, 178] width 258 height 258
click at [425, 203] on div "Goals Start Level Error loading from server. Try refreshing the page. You'll ne…" at bounding box center [367, 178] width 258 height 258
click at [424, 134] on div "Goals Start Level Error loading from server. Try refreshing the page. You'll ne…" at bounding box center [367, 178] width 258 height 258
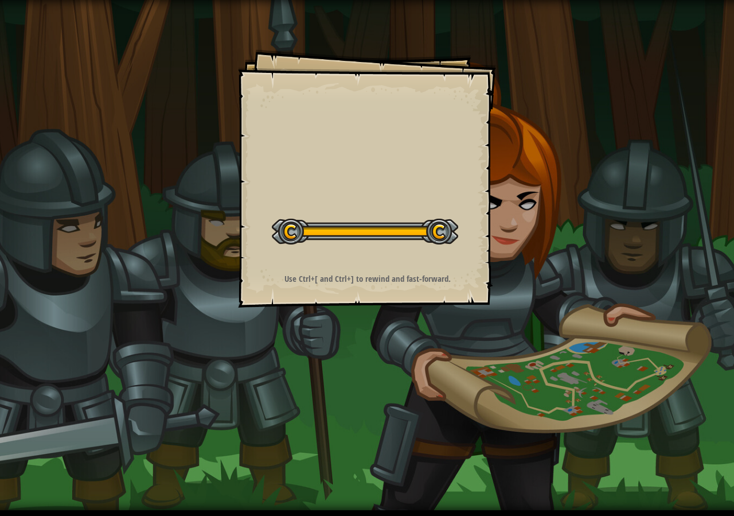
click at [422, 136] on div "Goals Start Level Error loading from server. Try refreshing the page. You'll ne…" at bounding box center [367, 178] width 258 height 258
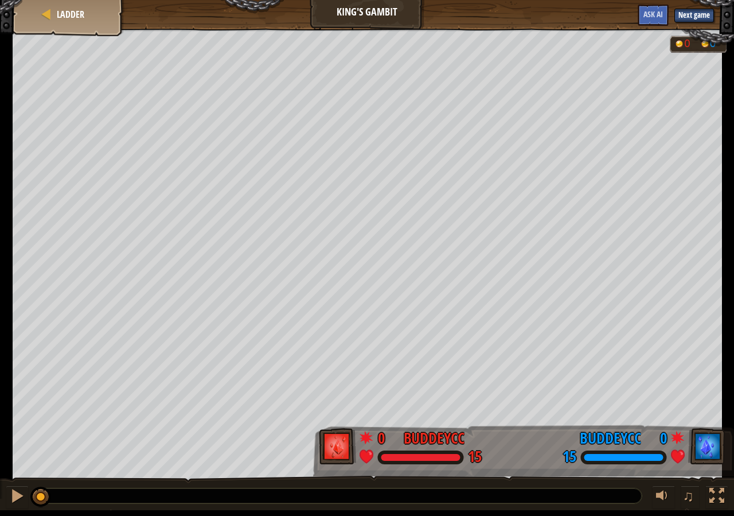
click at [422, 137] on div "Goals Start Level Error loading from server. Try refreshing the page. You'll ne…" at bounding box center [367, 255] width 734 height 510
click at [24, 496] on div at bounding box center [17, 495] width 15 height 15
drag, startPoint x: 50, startPoint y: 494, endPoint x: 29, endPoint y: 510, distance: 27.0
click at [30, 510] on html "Goals Start Level Error loading from server. Try refreshing the page. You'll ne…" at bounding box center [367, 255] width 734 height 510
click at [20, 503] on div at bounding box center [17, 495] width 15 height 15
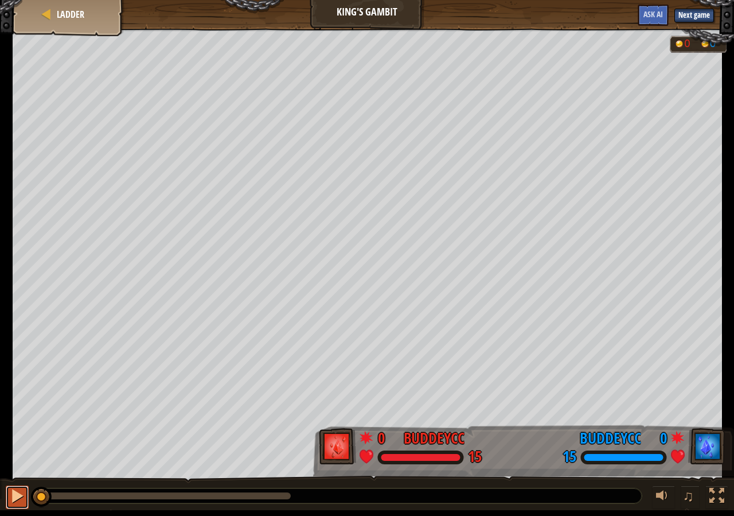
click at [20, 505] on button at bounding box center [17, 497] width 23 height 24
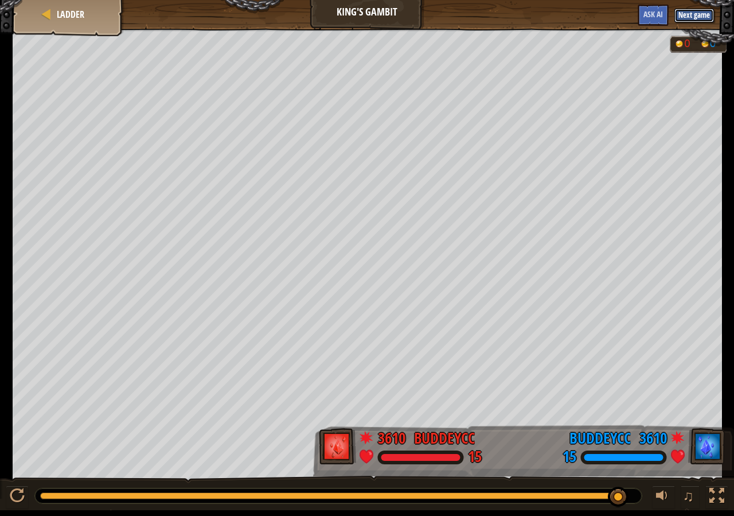
click at [689, 13] on button "Next game" at bounding box center [694, 16] width 40 height 14
click at [71, 5] on div "Ladder" at bounding box center [69, 14] width 92 height 29
